Goal: Transaction & Acquisition: Obtain resource

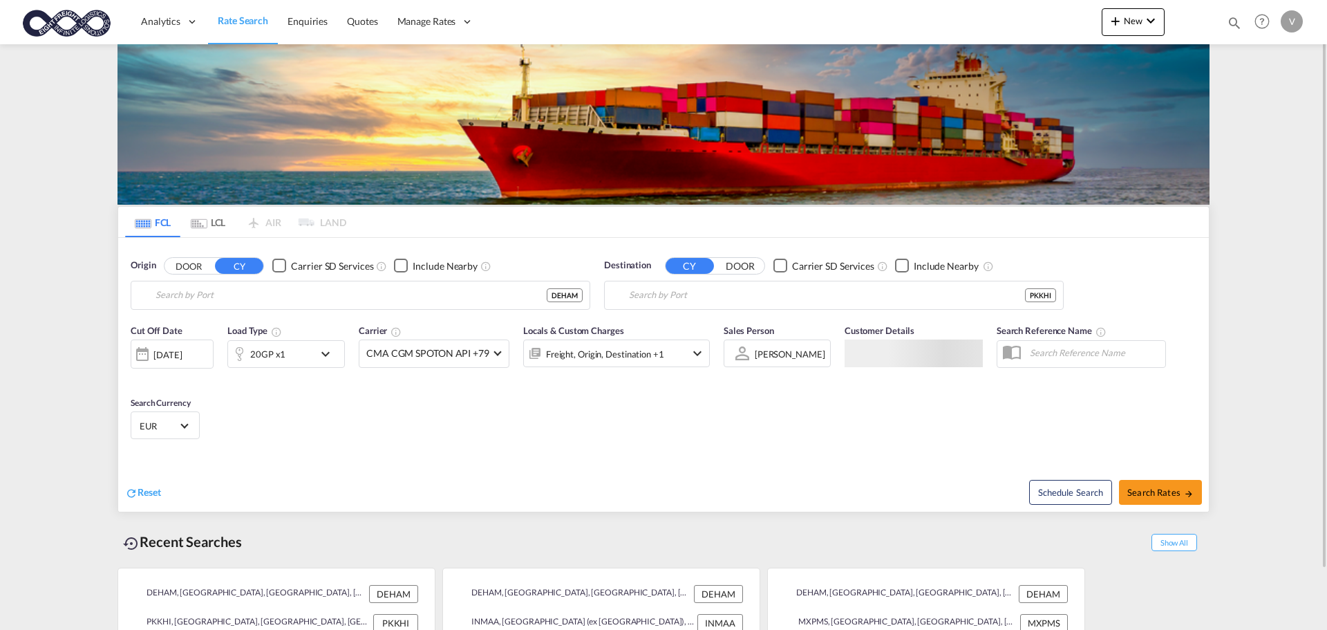
type input "[GEOGRAPHIC_DATA], [GEOGRAPHIC_DATA]"
click at [646, 281] on md-input-container "[GEOGRAPHIC_DATA], PKKHI PKKHI" at bounding box center [834, 295] width 458 height 28
click at [655, 294] on input "[GEOGRAPHIC_DATA], PKKHI" at bounding box center [842, 295] width 427 height 21
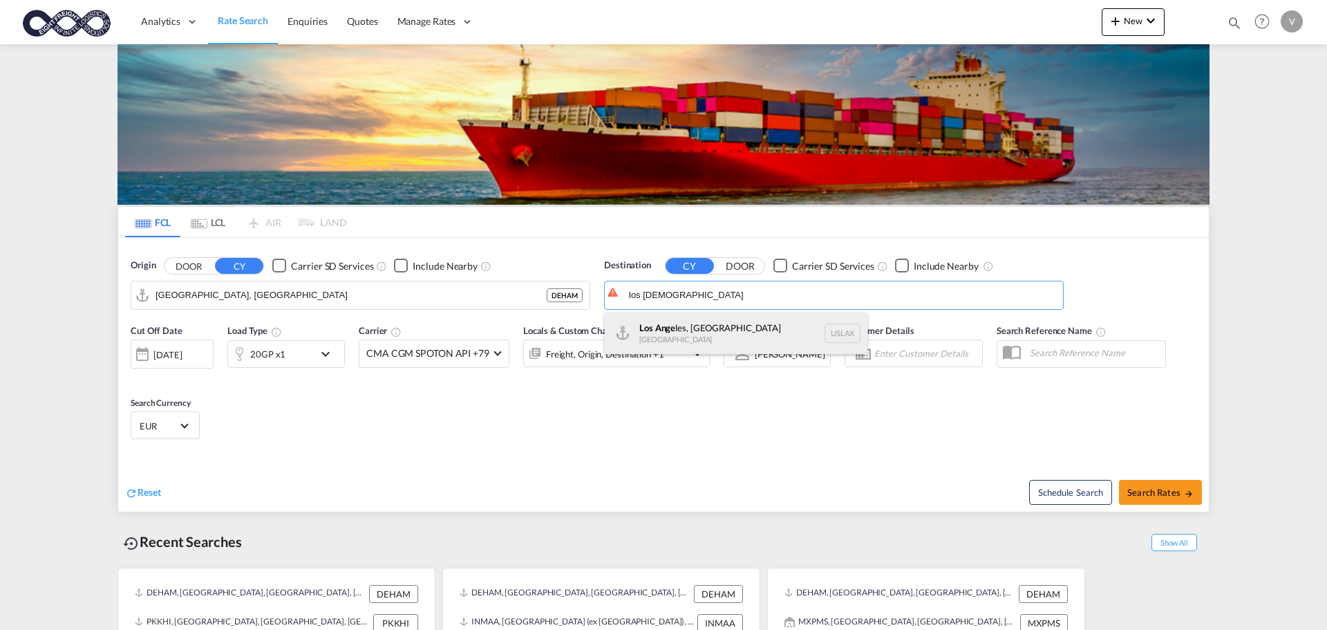
click at [690, 330] on div "Los Ange les, [GEOGRAPHIC_DATA] [GEOGRAPHIC_DATA] USLAX" at bounding box center [736, 332] width 263 height 41
type input "[GEOGRAPHIC_DATA], [GEOGRAPHIC_DATA], USLAX"
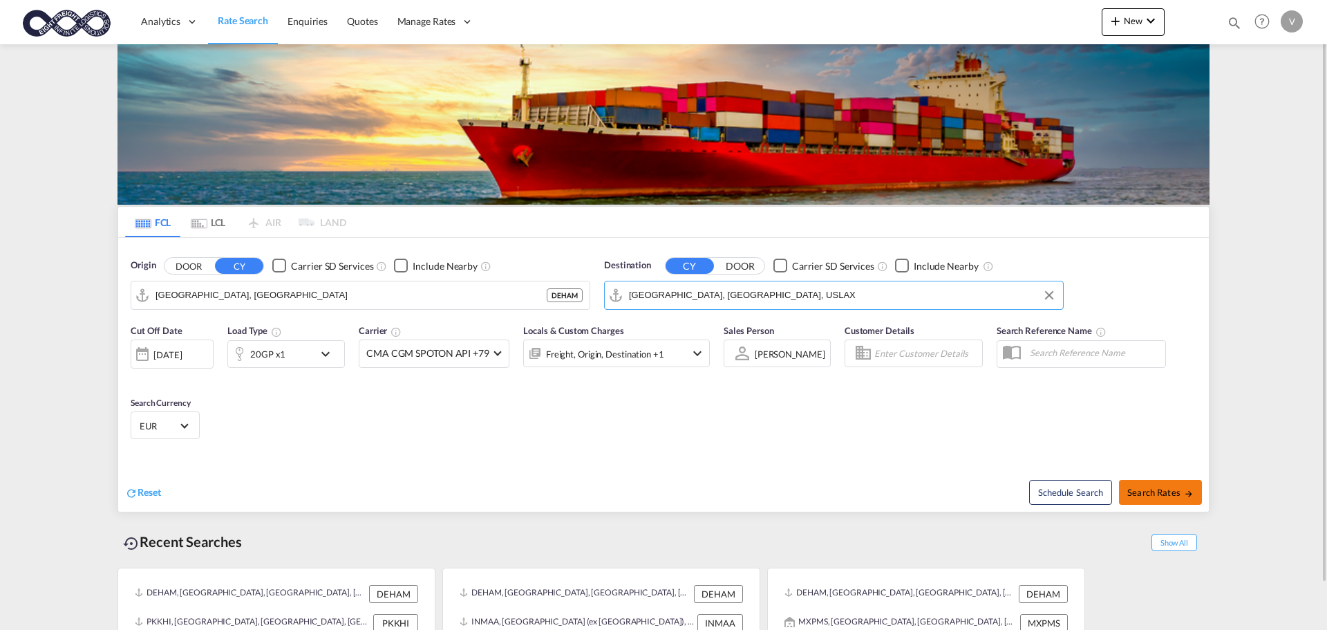
click at [1146, 489] on span "Search Rates" at bounding box center [1160, 492] width 66 height 11
type input "DEHAM to USLAX / [DATE]"
